Goal: Find specific page/section: Find specific page/section

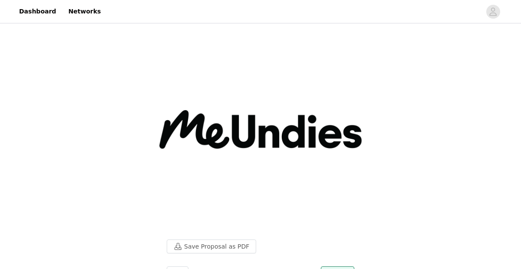
scroll to position [357, 0]
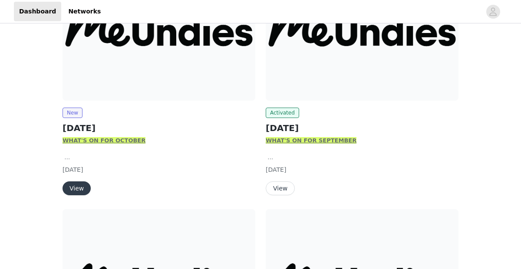
scroll to position [207, 0]
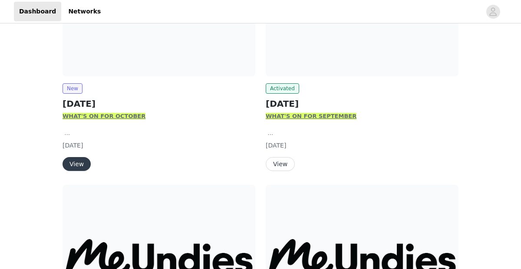
click at [84, 166] on button "View" at bounding box center [77, 164] width 28 height 14
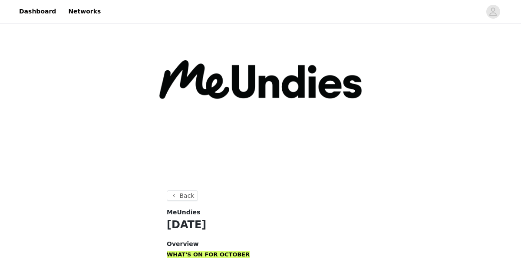
scroll to position [111, 0]
